Goal: Transaction & Acquisition: Purchase product/service

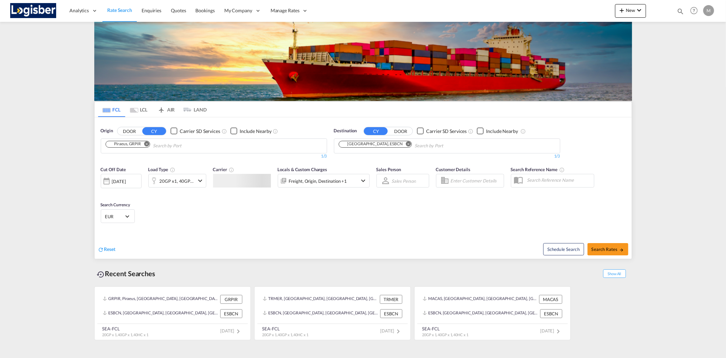
click at [141, 108] on md-tab-item "LCL" at bounding box center [138, 109] width 27 height 15
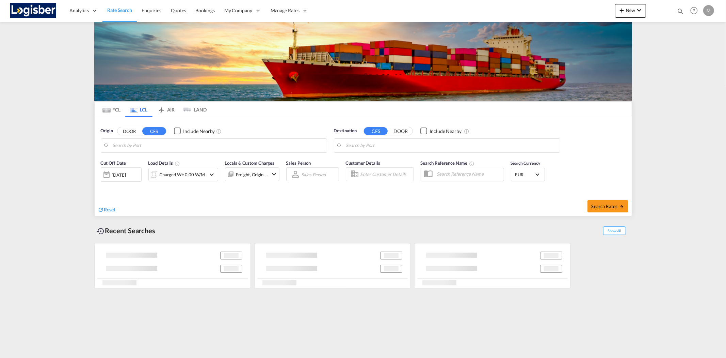
type input "[GEOGRAPHIC_DATA], TRIST"
type input "[GEOGRAPHIC_DATA], ESBCN"
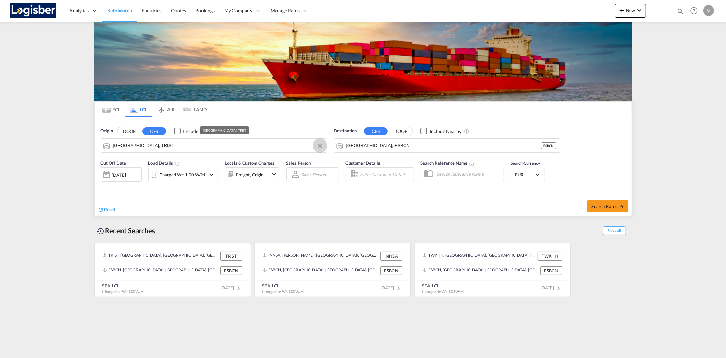
click at [318, 144] on button "Clear Input" at bounding box center [320, 145] width 10 height 10
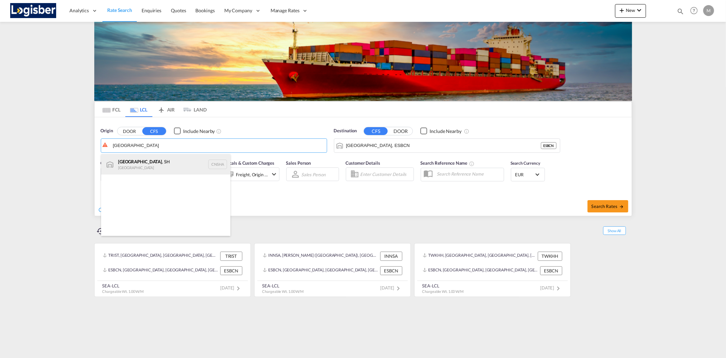
click at [140, 166] on div "[GEOGRAPHIC_DATA] , SH China CNSHA" at bounding box center [165, 164] width 129 height 20
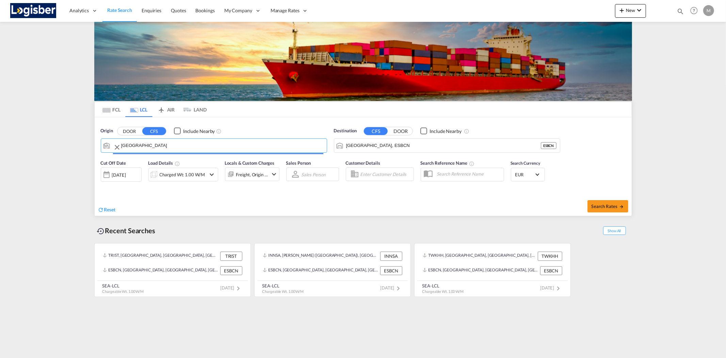
type input "[GEOGRAPHIC_DATA], SH, CNSHA"
click at [126, 173] on div "[DATE]" at bounding box center [119, 175] width 14 height 6
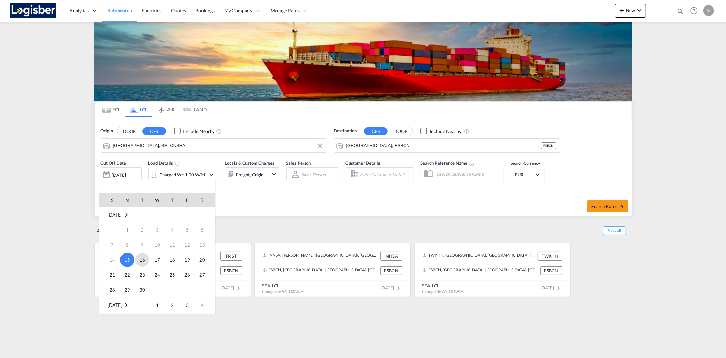
click at [139, 259] on span "16" at bounding box center [143, 260] width 14 height 14
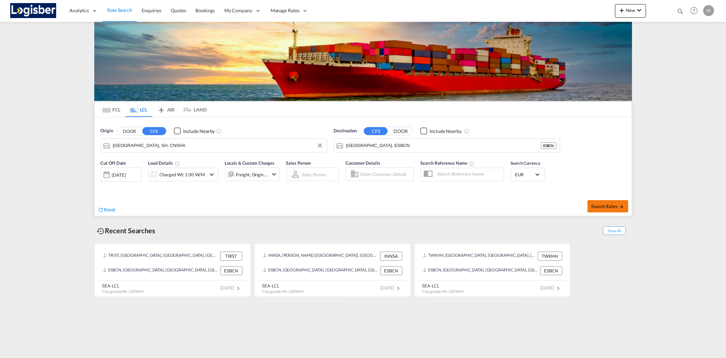
click at [600, 208] on span "Search Rates" at bounding box center [608, 205] width 33 height 5
type input "CNSHA to ESBCN / [DATE]"
